Goal: Find specific page/section: Find specific page/section

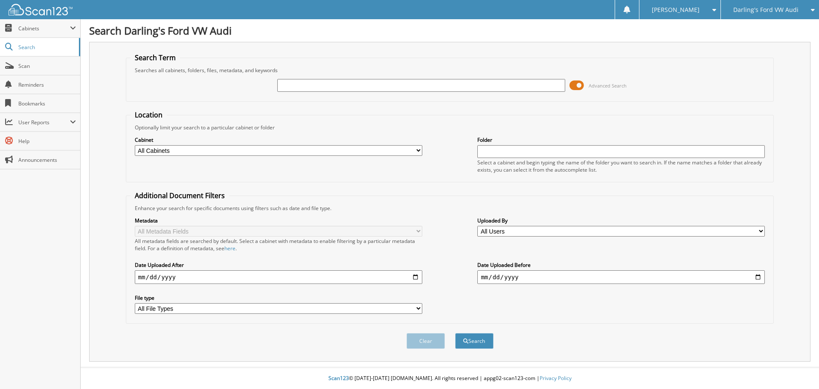
click at [328, 85] on input "text" at bounding box center [421, 85] width 288 height 13
type input "585383"
click at [455, 333] on button "Search" at bounding box center [474, 341] width 38 height 16
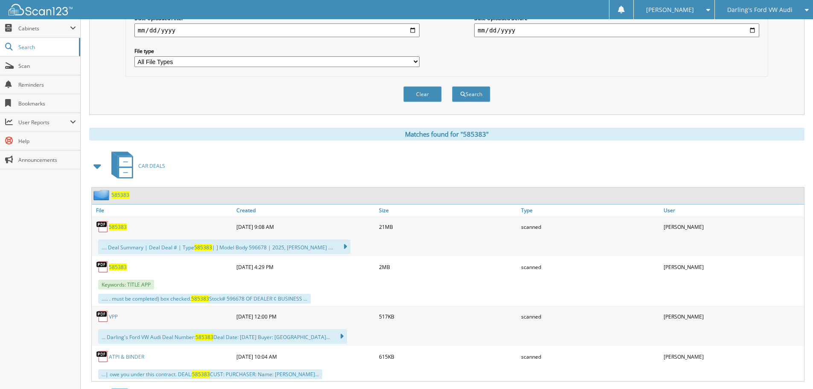
scroll to position [313, 0]
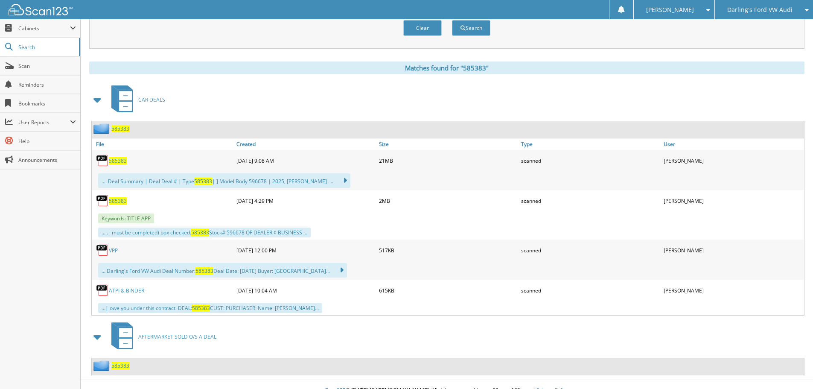
click at [121, 160] on span "585383" at bounding box center [118, 160] width 18 height 7
